Goal: Navigation & Orientation: Find specific page/section

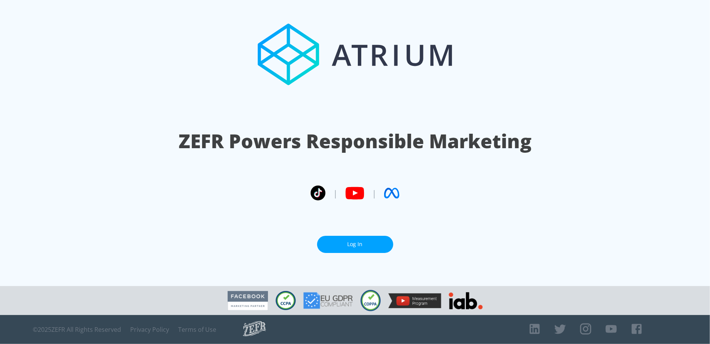
click at [347, 241] on link "Log In" at bounding box center [355, 244] width 76 height 17
click at [349, 237] on link "Log In" at bounding box center [355, 244] width 76 height 17
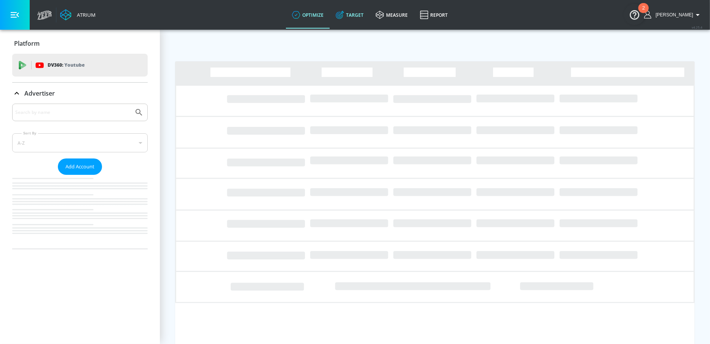
click at [366, 16] on link "Target" at bounding box center [350, 14] width 40 height 27
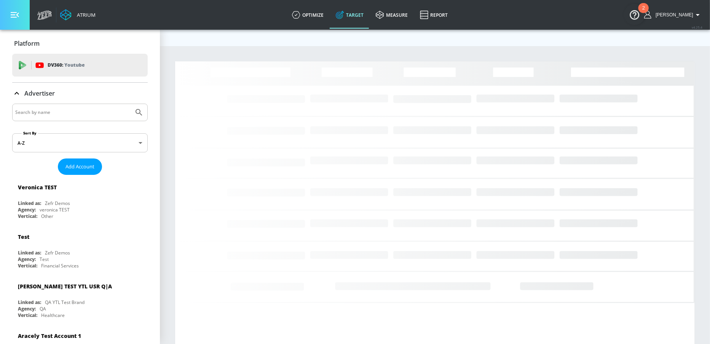
click at [21, 16] on button "button" at bounding box center [15, 15] width 30 height 30
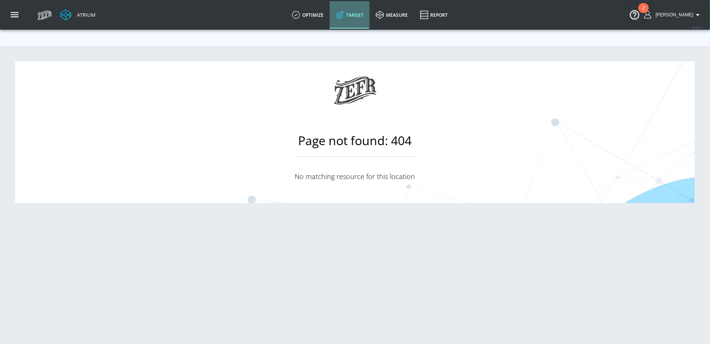
click at [344, 11] on icon at bounding box center [340, 15] width 8 height 8
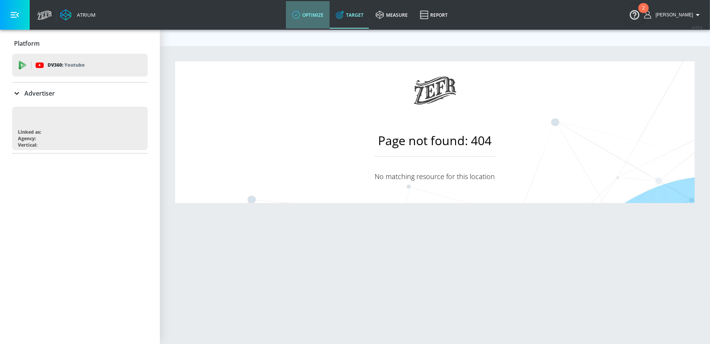
click at [317, 13] on link "optimize" at bounding box center [308, 14] width 44 height 27
click at [367, 13] on link "Target" at bounding box center [350, 14] width 40 height 27
click at [384, 18] on icon at bounding box center [380, 15] width 8 height 8
